Goal: Information Seeking & Learning: Learn about a topic

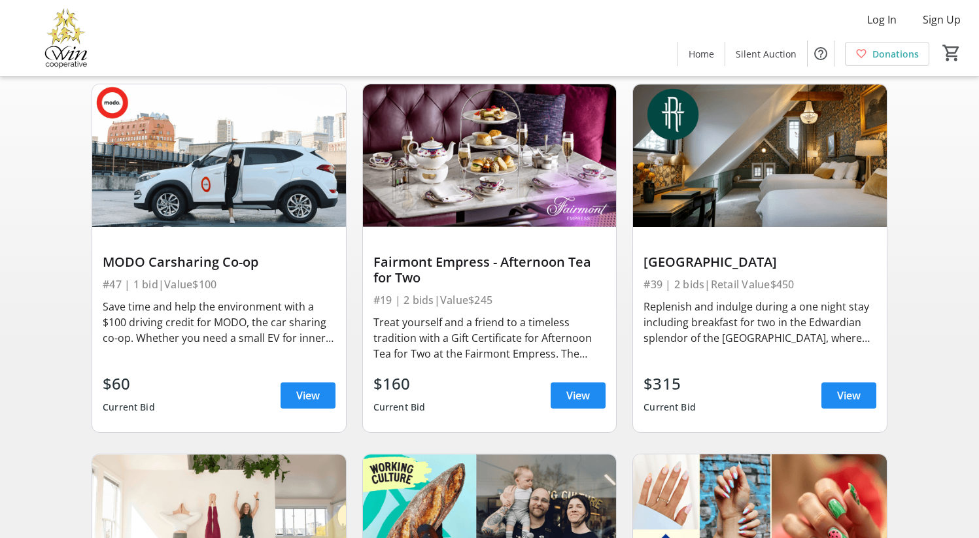
scroll to position [105, 0]
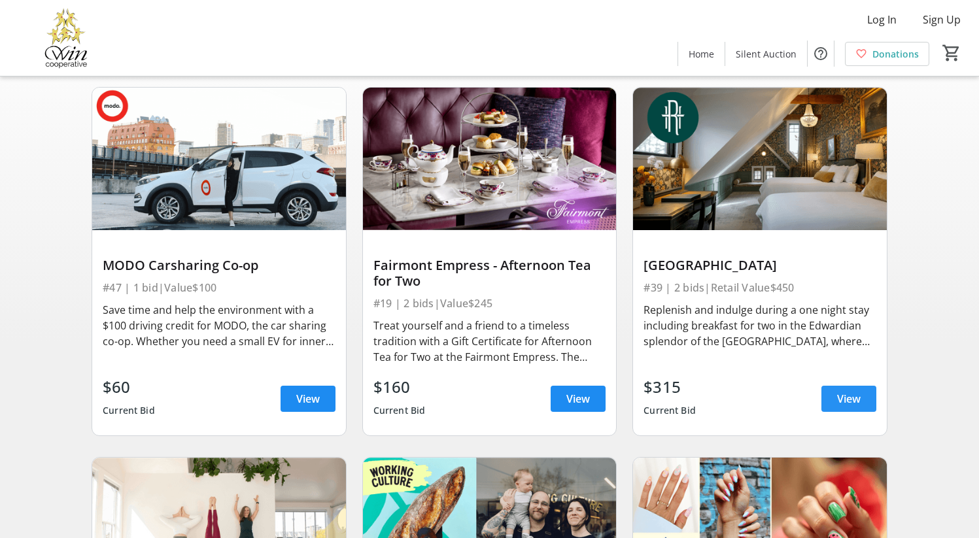
click at [848, 405] on span "View" at bounding box center [849, 399] width 24 height 16
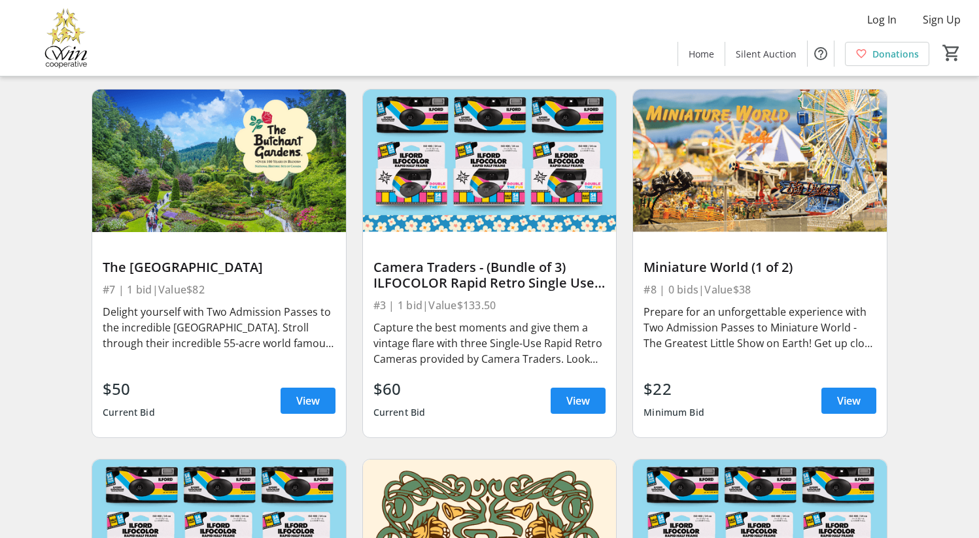
scroll to position [1920, 0]
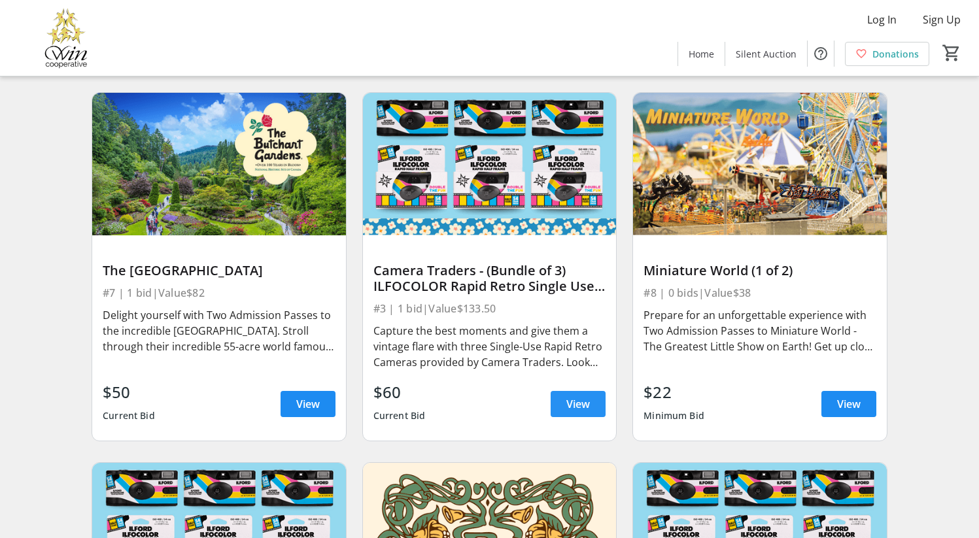
click at [566, 397] on span "View" at bounding box center [578, 404] width 24 height 16
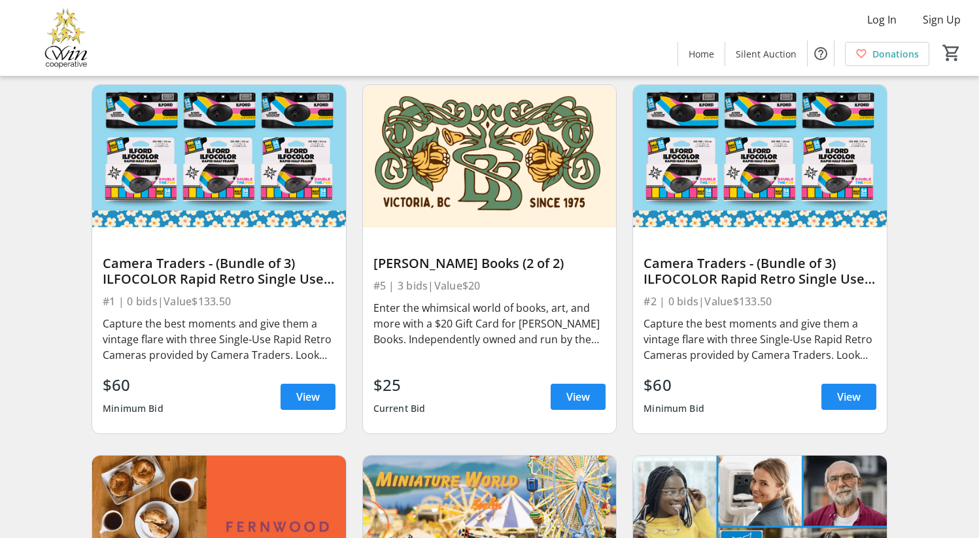
scroll to position [2311, 0]
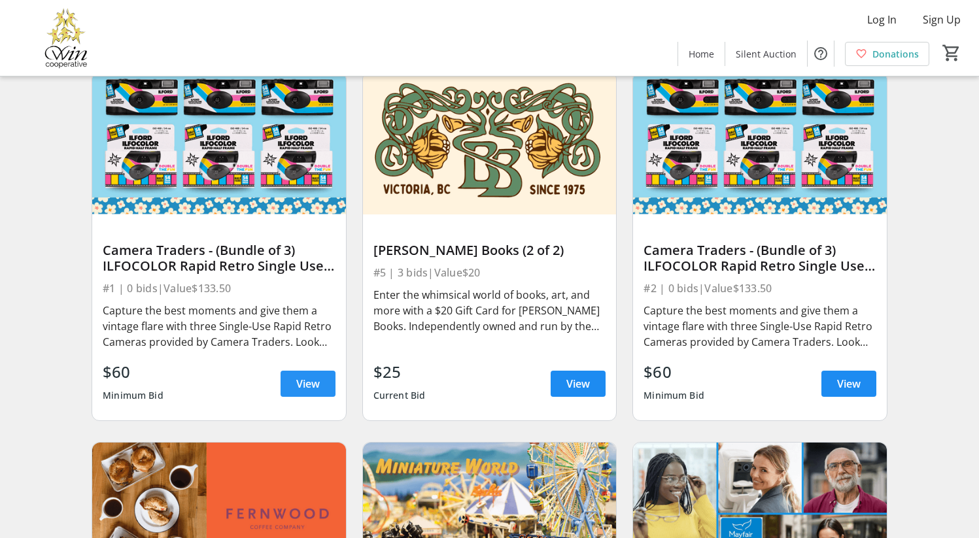
click at [294, 376] on span at bounding box center [308, 383] width 55 height 31
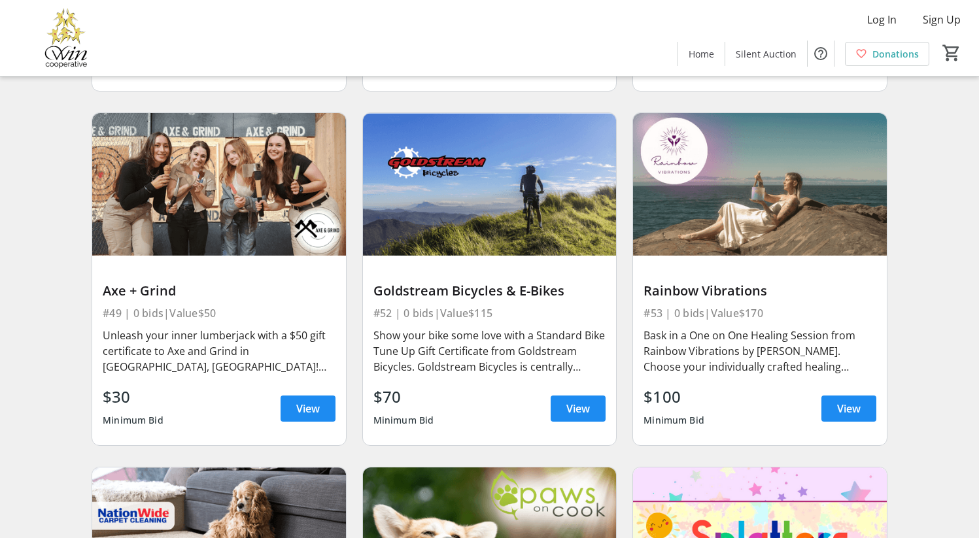
scroll to position [6919, 0]
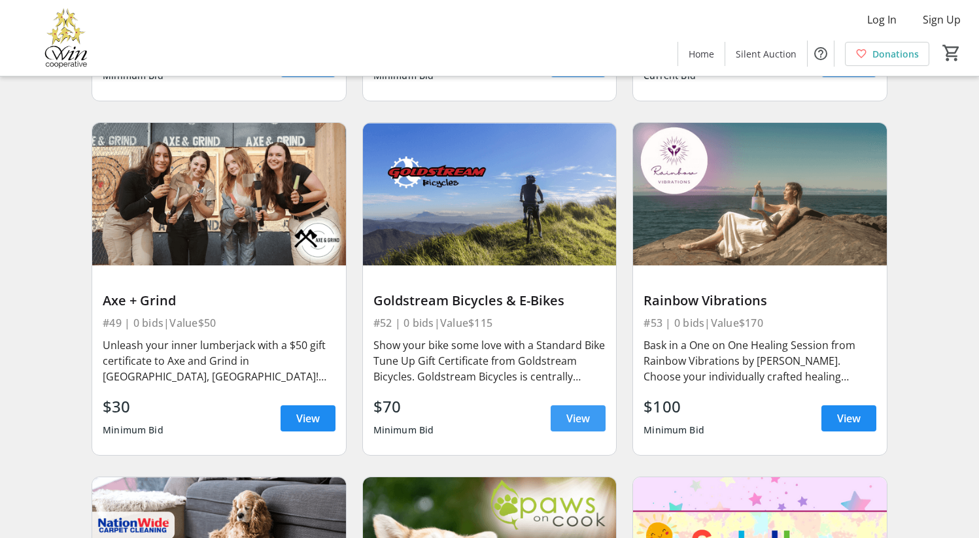
click at [567, 411] on span "View" at bounding box center [578, 419] width 24 height 16
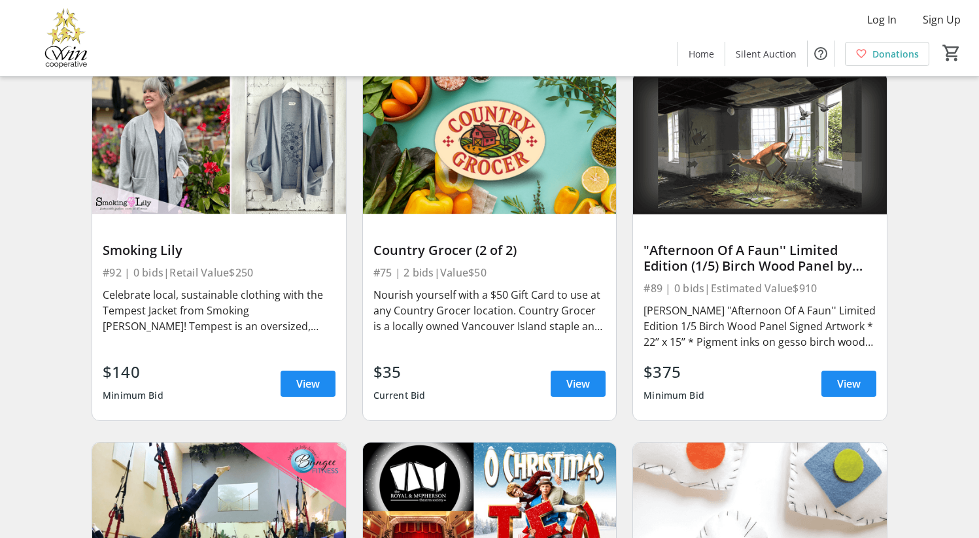
scroll to position [10920, 0]
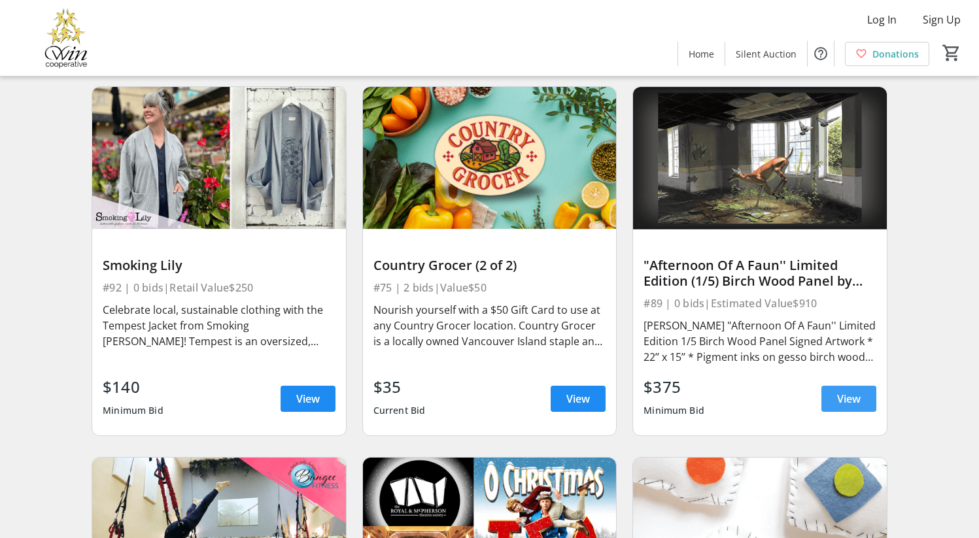
click at [855, 396] on span "View" at bounding box center [849, 399] width 24 height 16
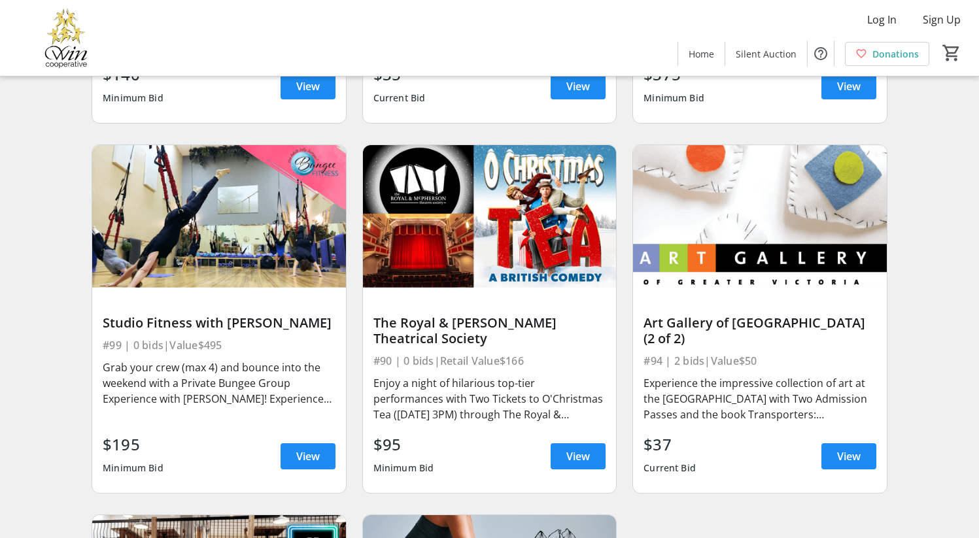
scroll to position [11231, 0]
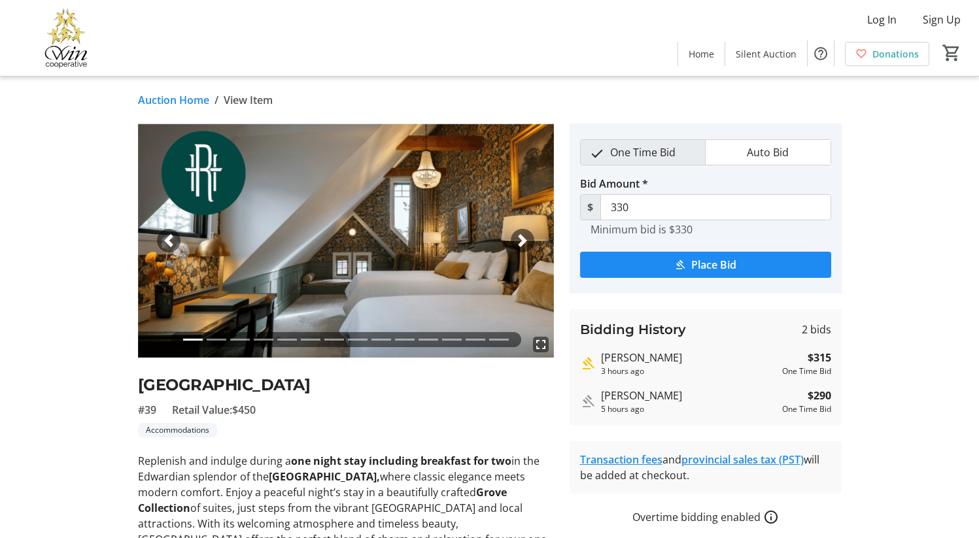
click at [523, 240] on span "button" at bounding box center [522, 240] width 13 height 13
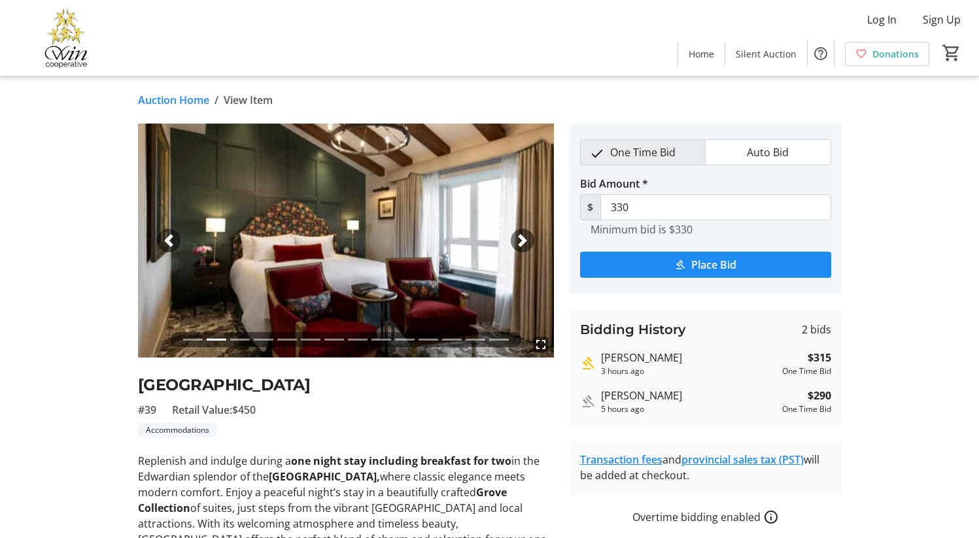
click at [523, 240] on span "button" at bounding box center [522, 240] width 13 height 13
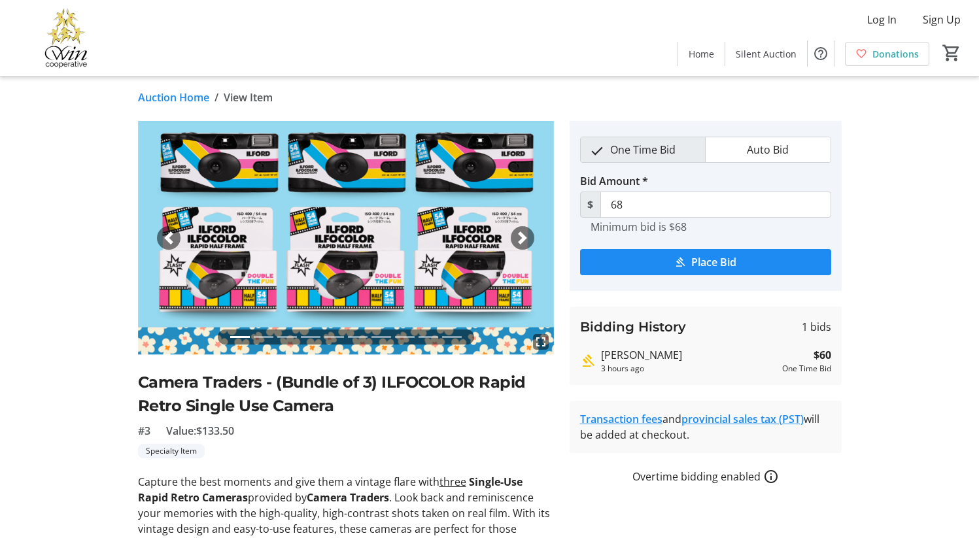
scroll to position [3, 0]
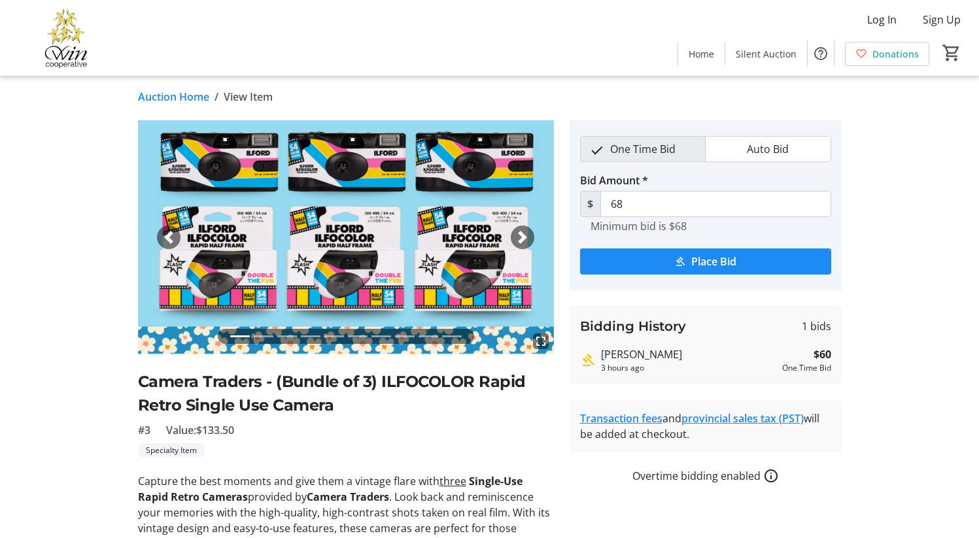
click at [524, 241] on span "button" at bounding box center [522, 237] width 13 height 13
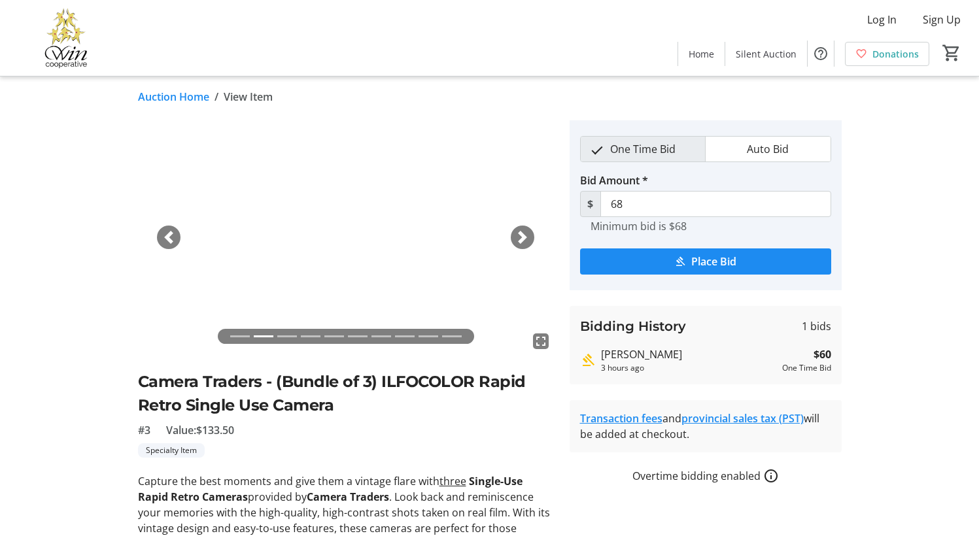
click at [524, 234] on span "button" at bounding box center [522, 237] width 13 height 13
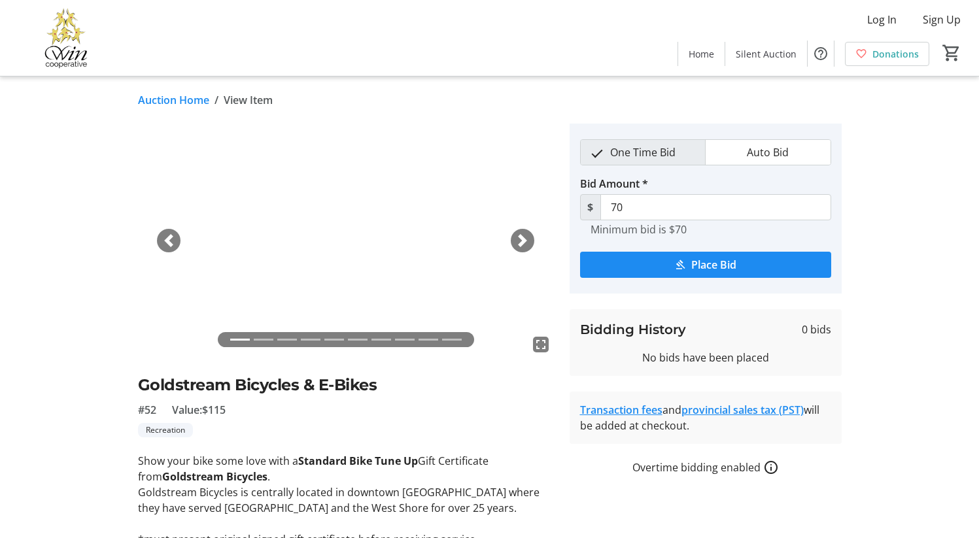
click at [524, 245] on span "button" at bounding box center [522, 240] width 13 height 13
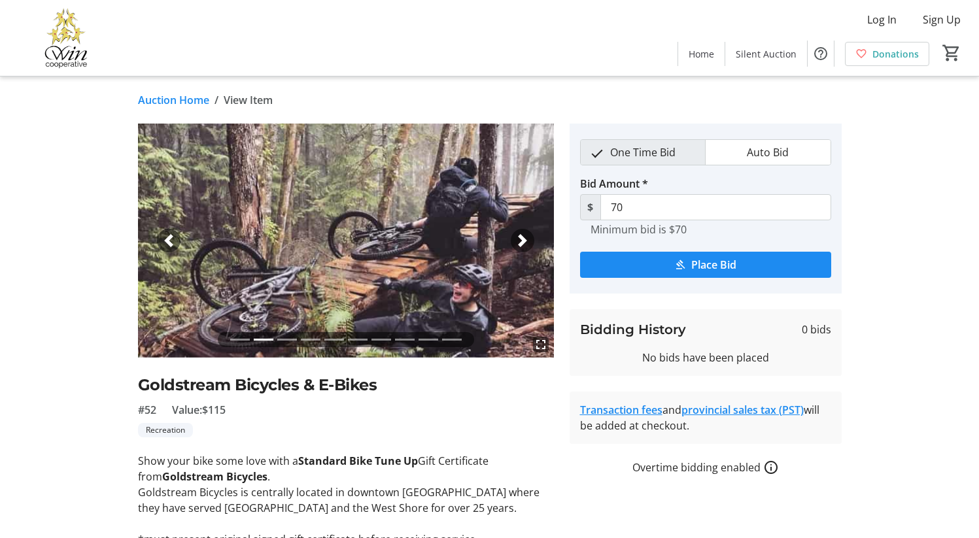
click at [524, 243] on span "button" at bounding box center [522, 240] width 13 height 13
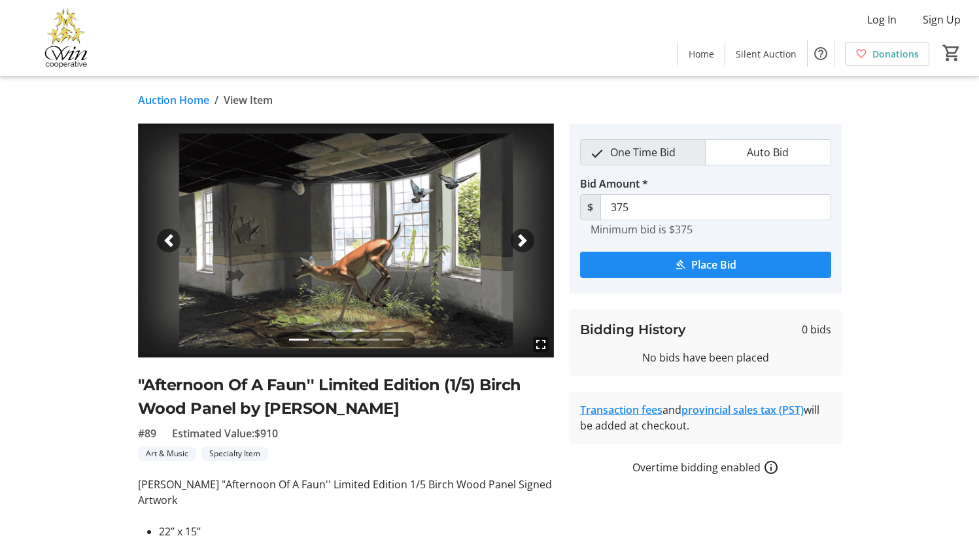
scroll to position [22, 0]
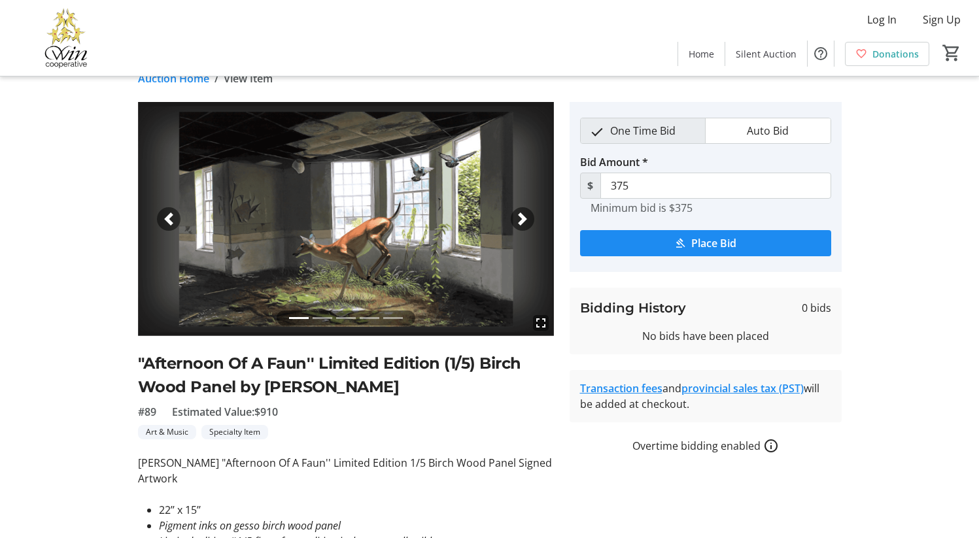
click at [526, 222] on span "button" at bounding box center [522, 219] width 13 height 13
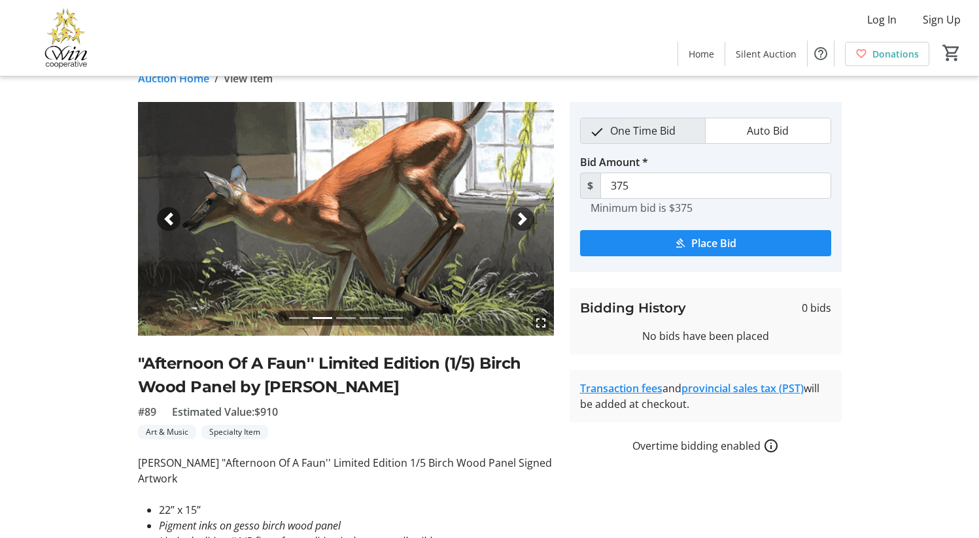
click at [524, 220] on span "button" at bounding box center [522, 219] width 13 height 13
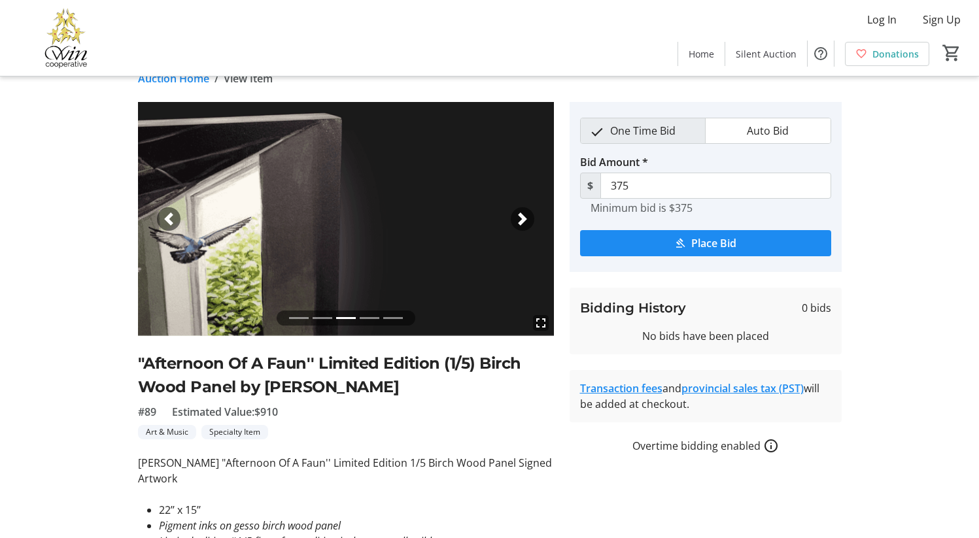
click at [524, 220] on span "button" at bounding box center [522, 219] width 13 height 13
